Goal: Find contact information: Find contact information

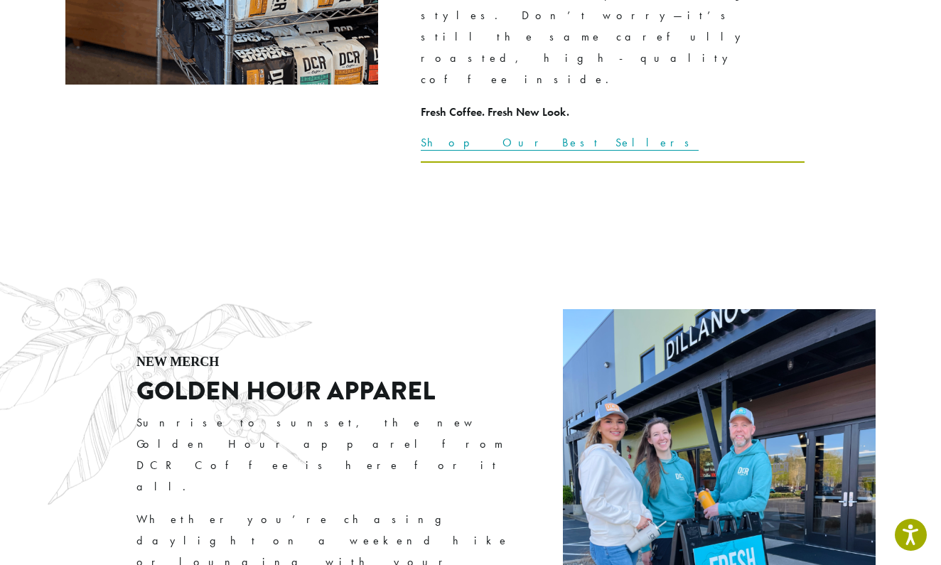
scroll to position [2248, 0]
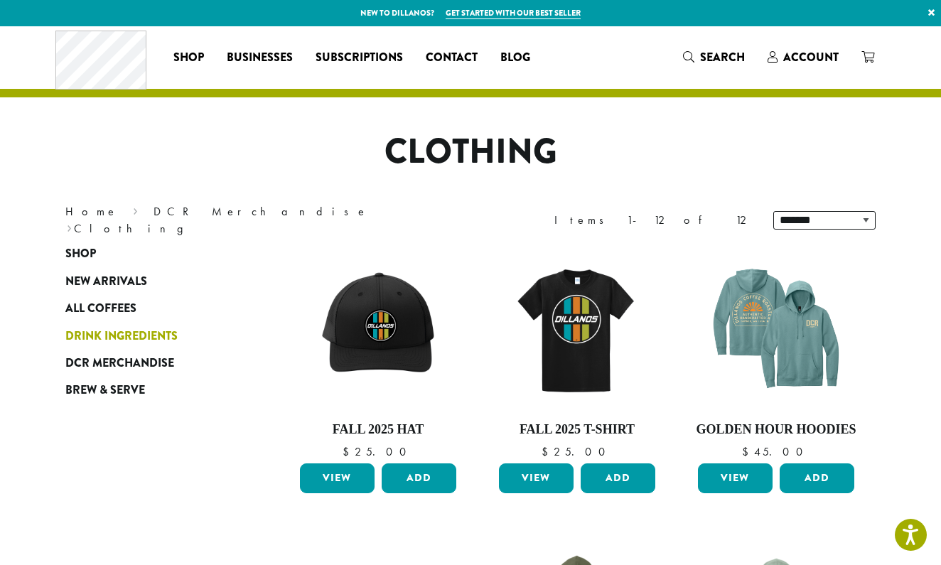
click at [120, 339] on span "Drink Ingredients" at bounding box center [121, 337] width 112 height 18
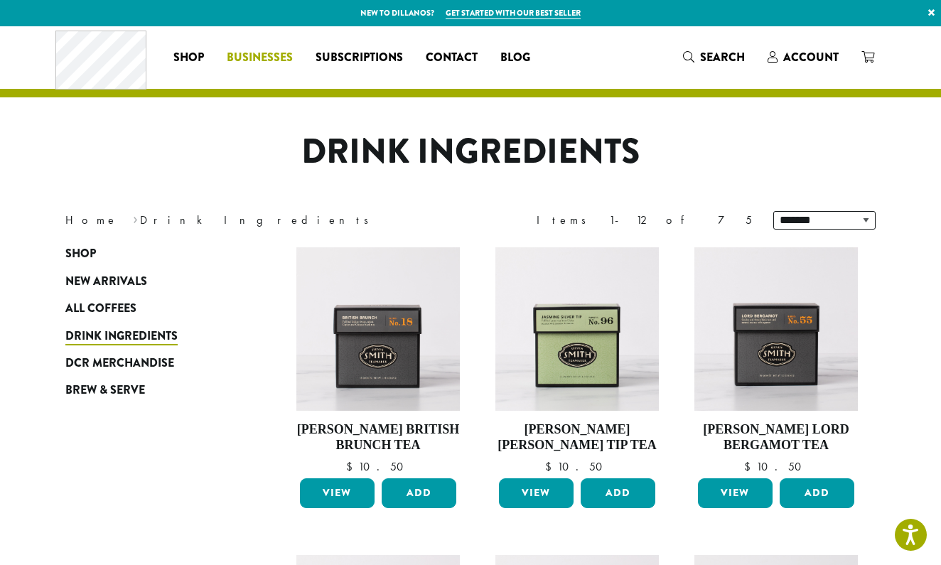
click at [270, 61] on span "Businesses" at bounding box center [260, 58] width 66 height 18
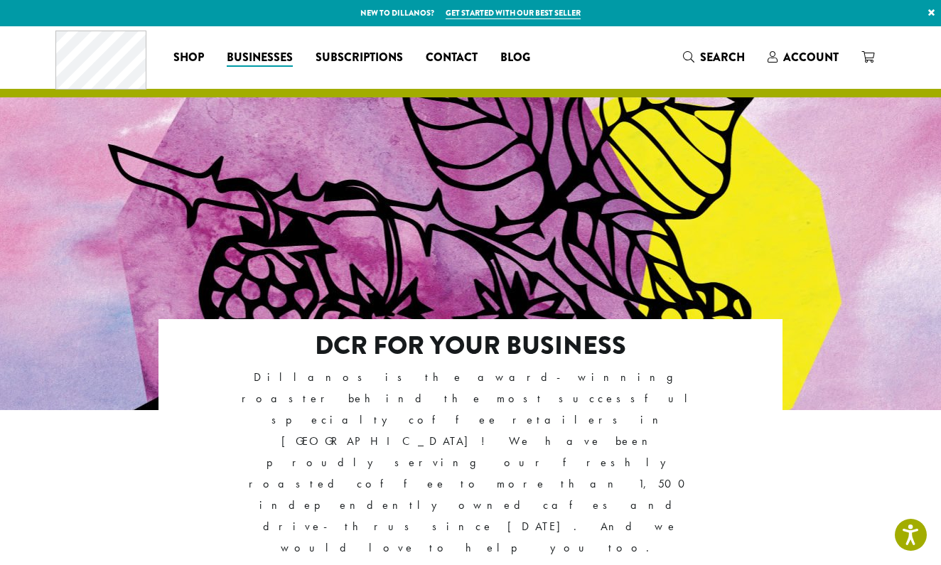
scroll to position [134, 0]
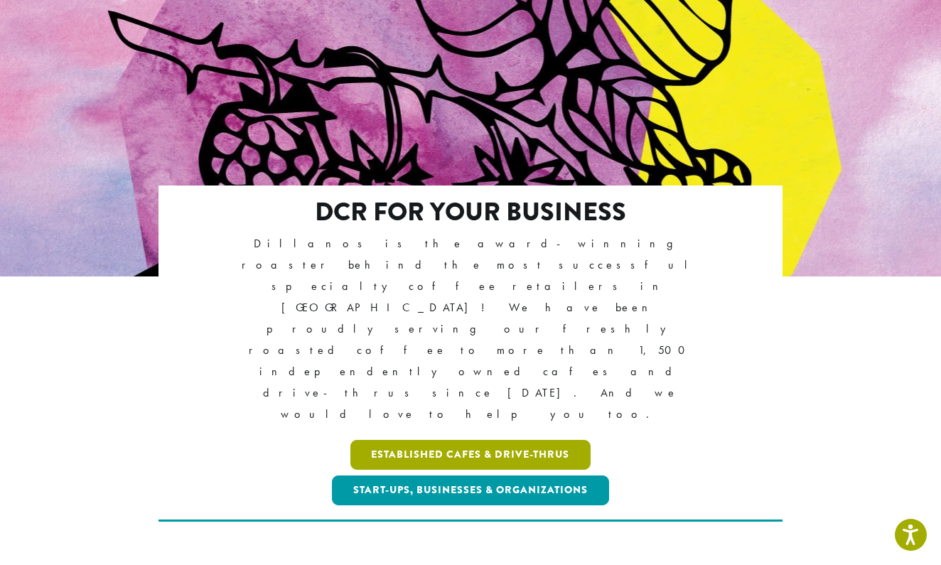
click at [406, 440] on link "Established Cafes & Drive-Thrus" at bounding box center [470, 455] width 241 height 30
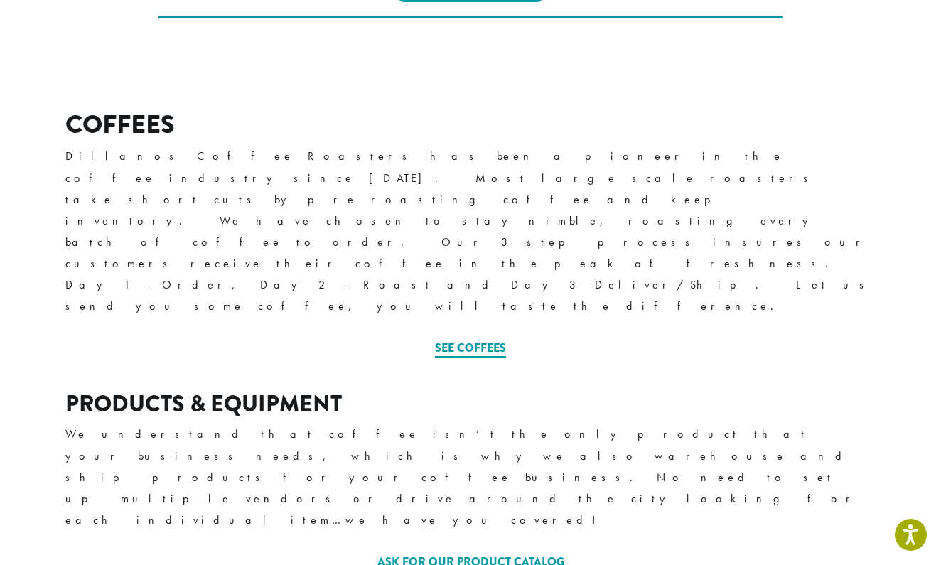
scroll to position [464, 0]
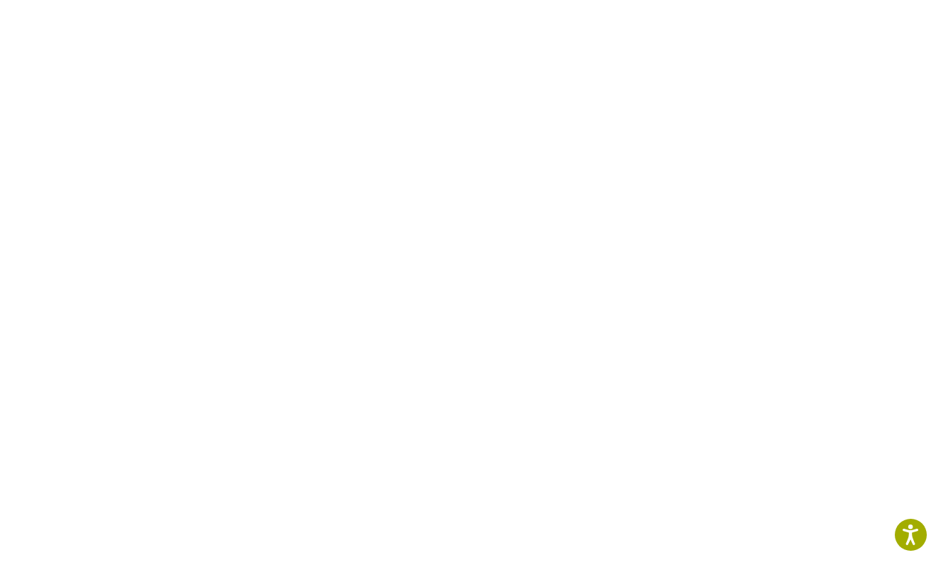
scroll to position [320, 0]
